Goal: Information Seeking & Learning: Learn about a topic

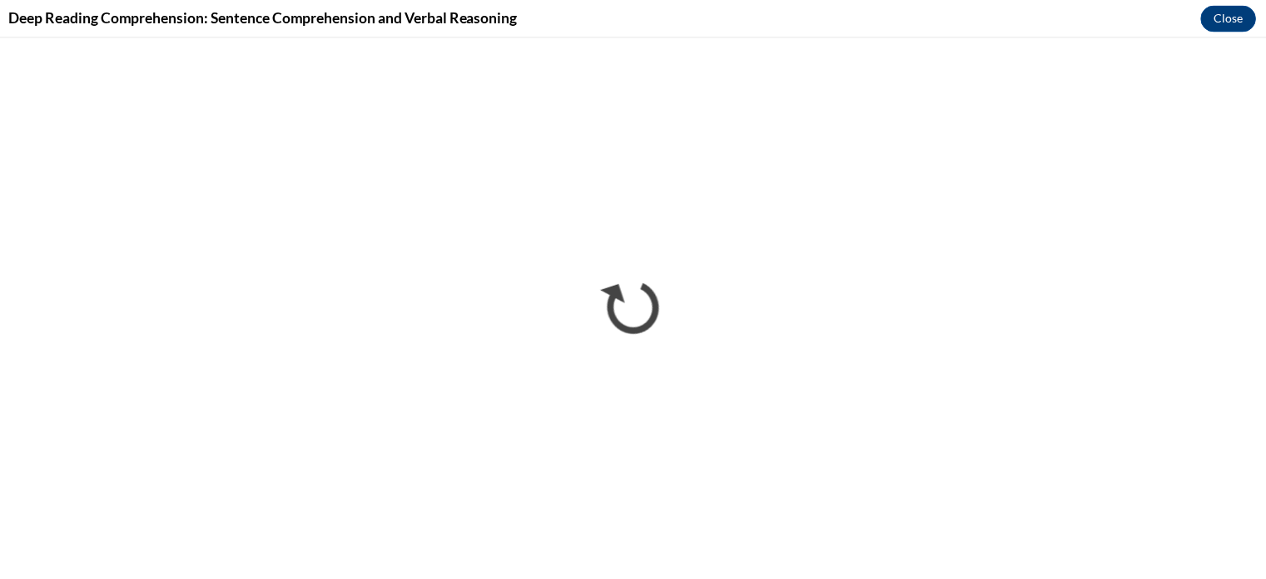
scroll to position [1077, 0]
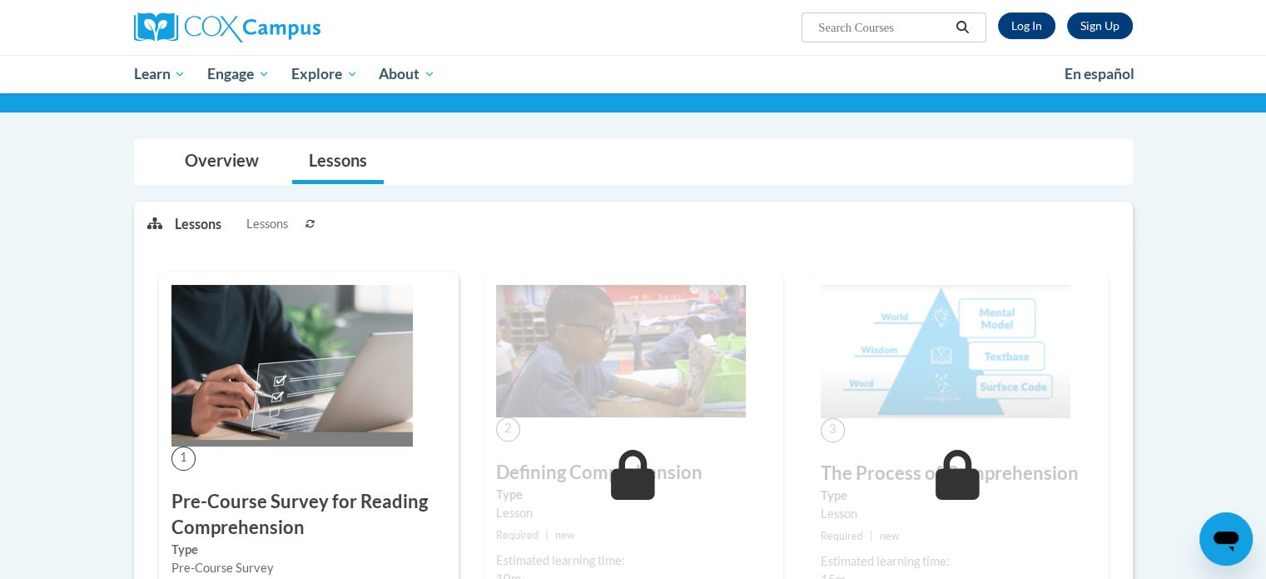
scroll to position [110, 0]
click at [240, 166] on link "Overview" at bounding box center [221, 162] width 107 height 44
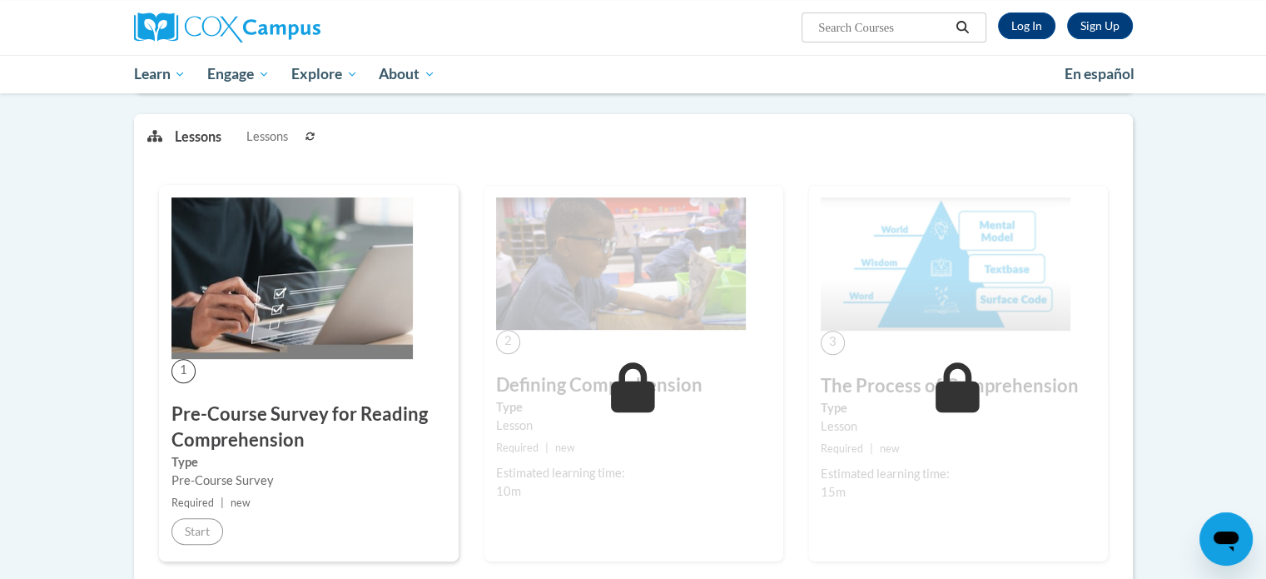
scroll to position [672, 0]
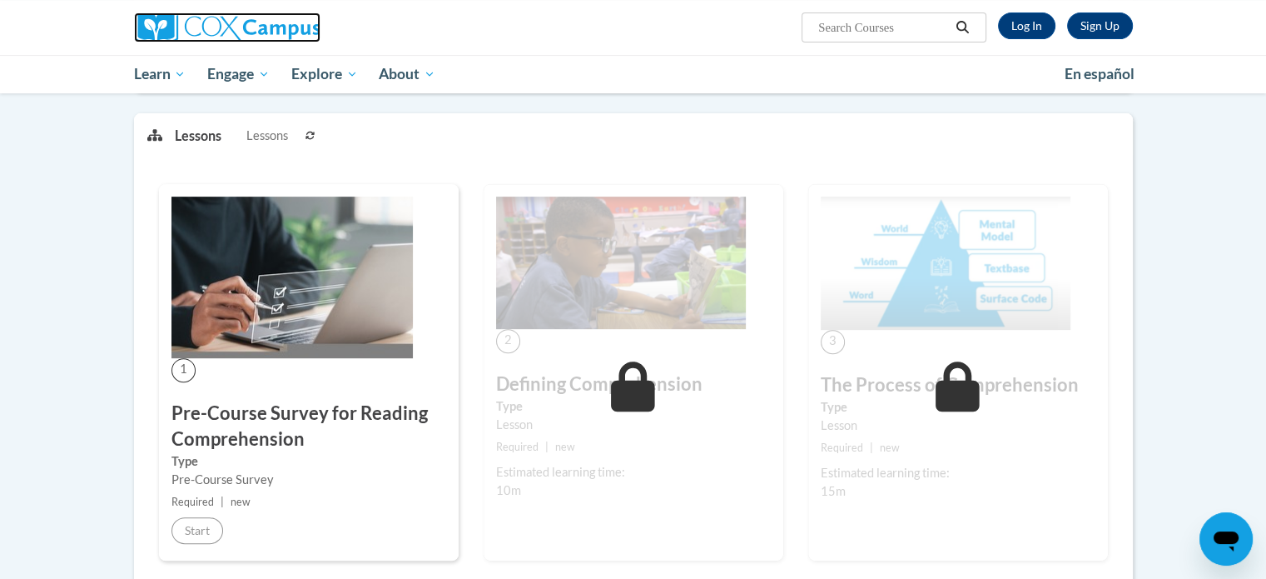
click at [180, 16] on img at bounding box center [227, 27] width 186 height 30
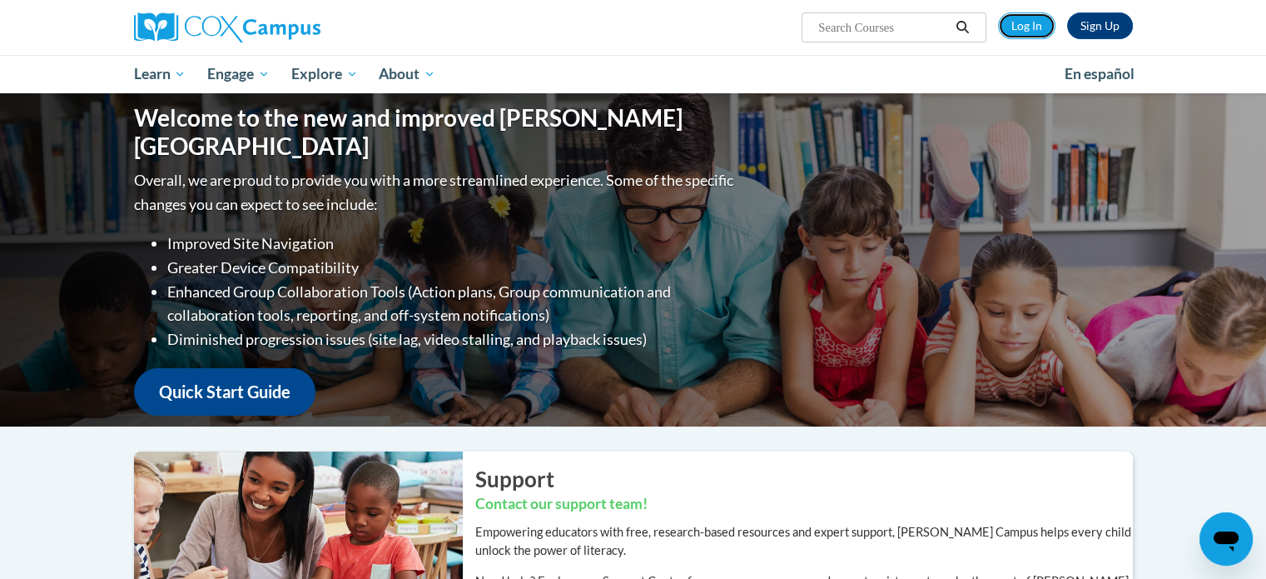
click at [1018, 23] on link "Log In" at bounding box center [1026, 25] width 57 height 27
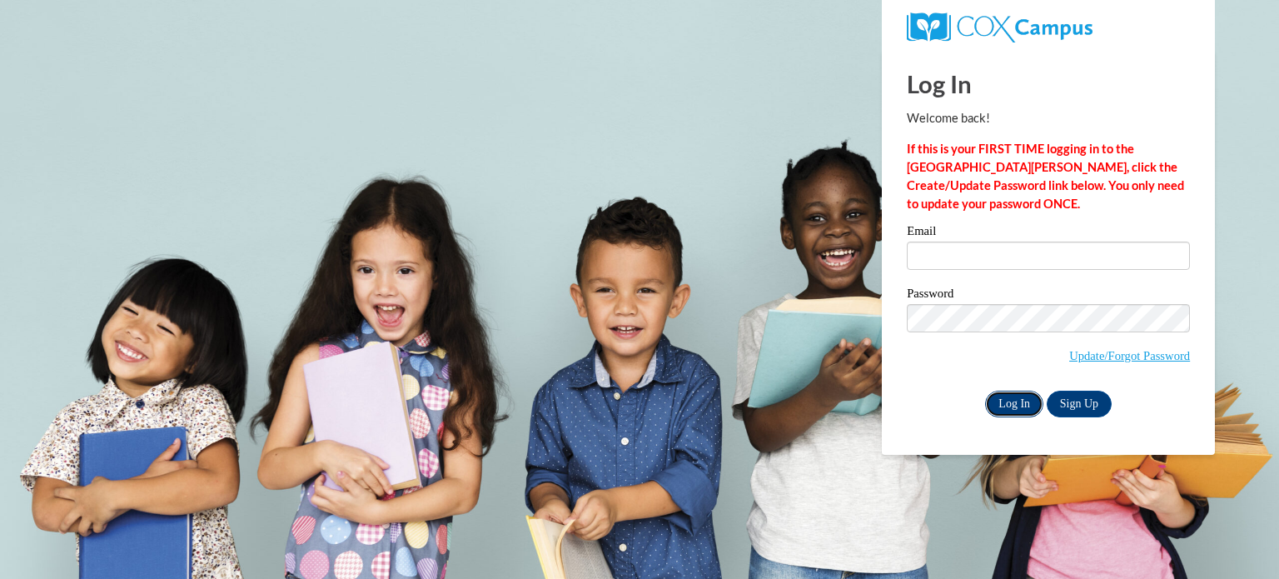
click at [1012, 392] on input "Log In" at bounding box center [1014, 403] width 58 height 27
click at [737, 199] on body "This site uses cookies to help improve your learning experience. By continuing …" at bounding box center [639, 289] width 1279 height 579
type input "aserpe@teachers.kusd.edu"
drag, startPoint x: 556, startPoint y: 1, endPoint x: 1001, endPoint y: 399, distance: 596.6
click at [1001, 399] on input "Log In" at bounding box center [1014, 403] width 58 height 27
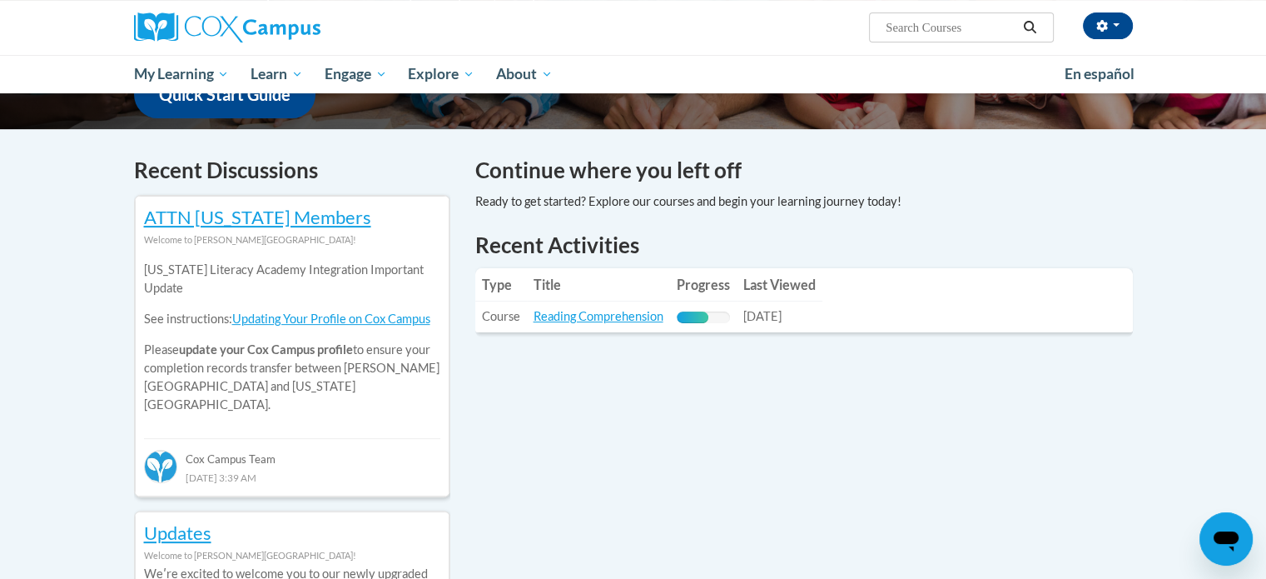
scroll to position [461, 0]
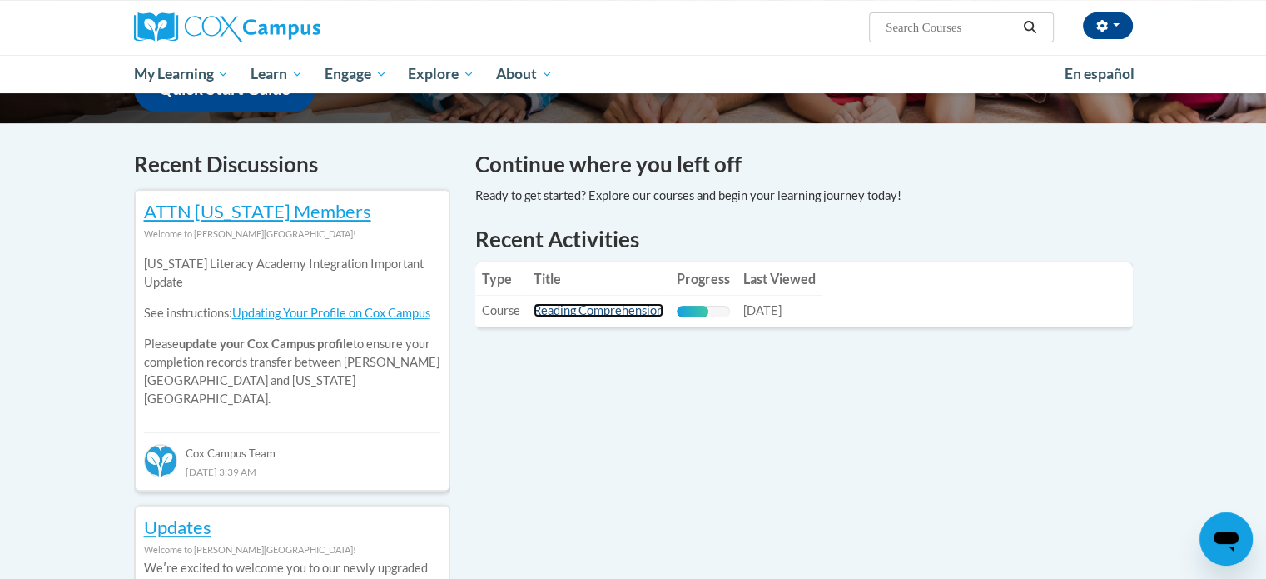
click at [574, 310] on link "Reading Comprehension" at bounding box center [599, 310] width 130 height 14
